Goal: Transaction & Acquisition: Purchase product/service

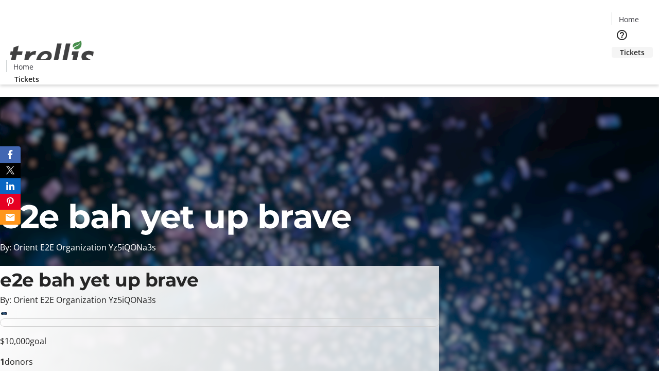
click at [620, 47] on span "Tickets" at bounding box center [632, 52] width 25 height 11
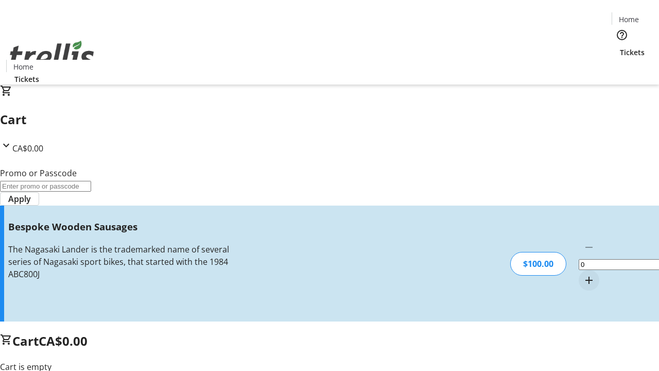
click at [583, 274] on mat-icon "Increment by one" at bounding box center [589, 280] width 12 height 12
type input "1"
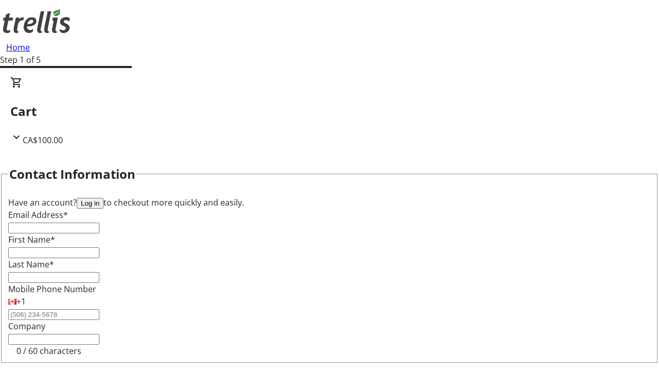
type input "FREE"
type input "[EMAIL_ADDRESS][DOMAIN_NAME]"
type input "Vida"
type input "[PERSON_NAME]"
